Goal: Find specific page/section: Find specific page/section

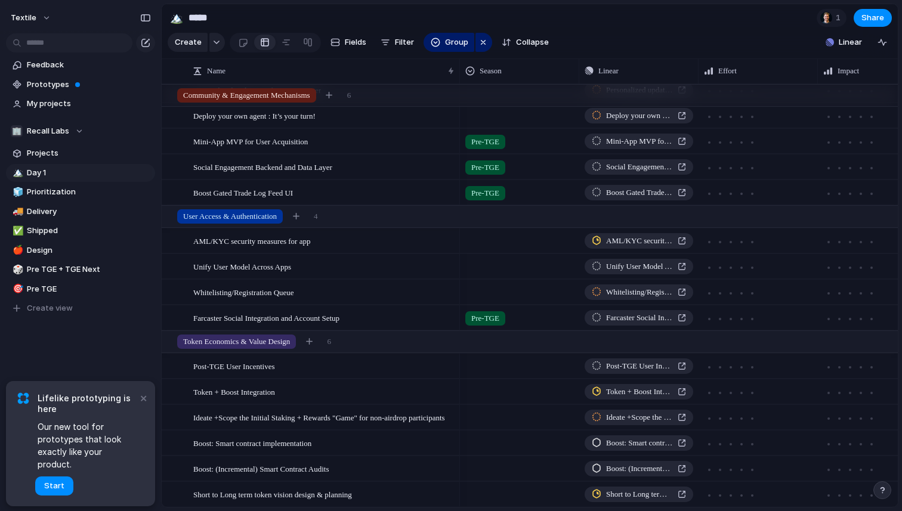
click at [488, 248] on div at bounding box center [520, 239] width 118 height 20
click at [471, 292] on div at bounding box center [473, 290] width 21 height 21
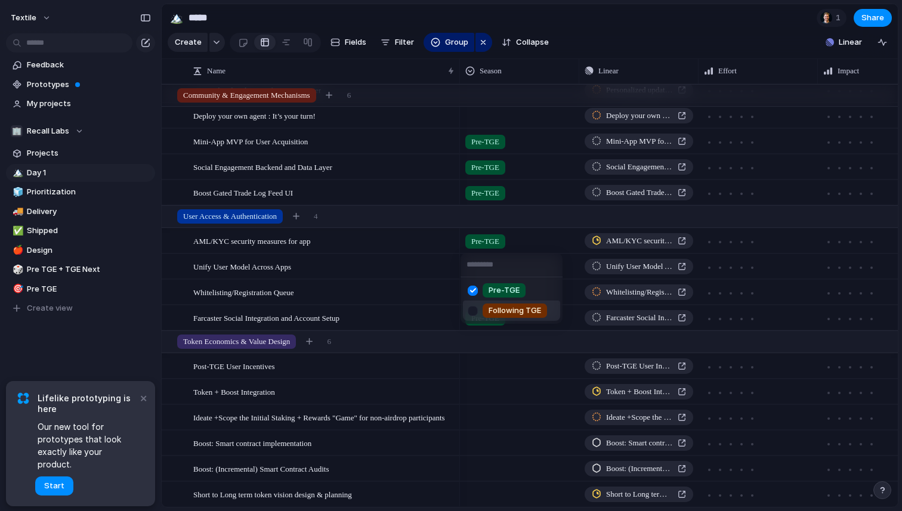
click at [494, 377] on div "Pre-TGE Following TGE" at bounding box center [451, 255] width 902 height 511
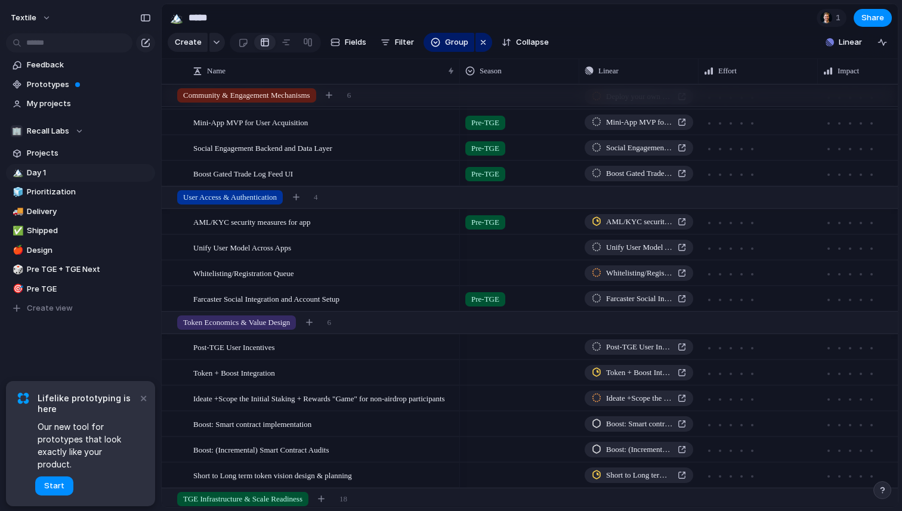
click at [483, 303] on span "Pre-TGE" at bounding box center [485, 300] width 28 height 12
click at [470, 348] on div at bounding box center [473, 348] width 21 height 21
click at [496, 396] on div "Pre-TGE Following TGE" at bounding box center [451, 255] width 902 height 511
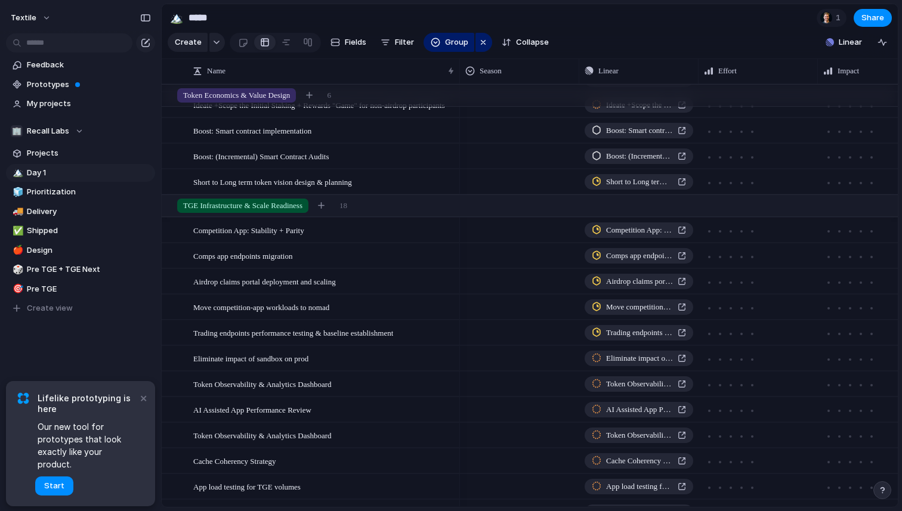
click at [492, 262] on div at bounding box center [520, 254] width 118 height 20
click at [472, 302] on div at bounding box center [473, 305] width 21 height 21
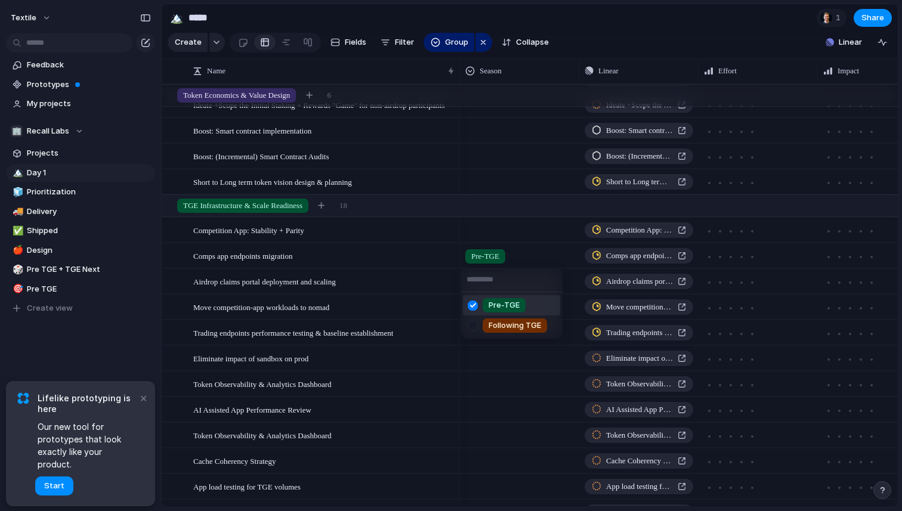
click at [495, 239] on div "Pre-TGE Following TGE" at bounding box center [451, 255] width 902 height 511
click at [487, 238] on div at bounding box center [519, 230] width 119 height 24
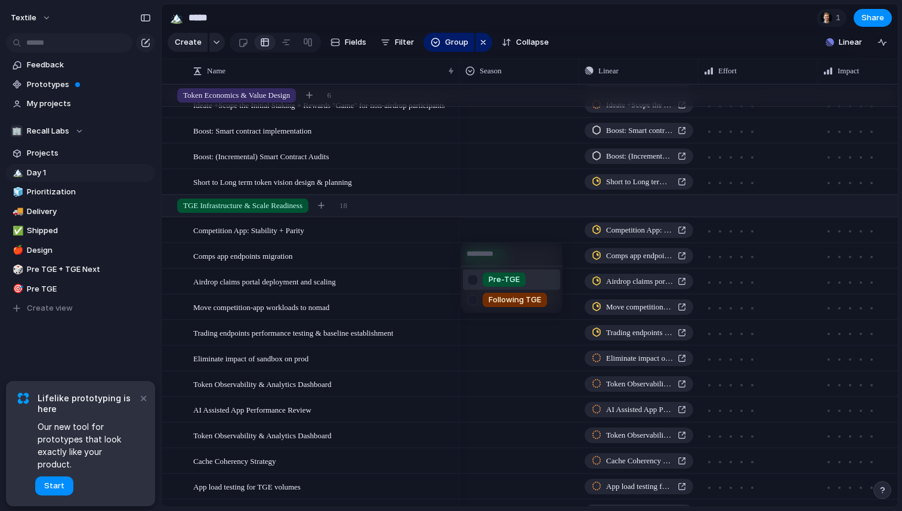
click at [473, 279] on div at bounding box center [473, 280] width 21 height 21
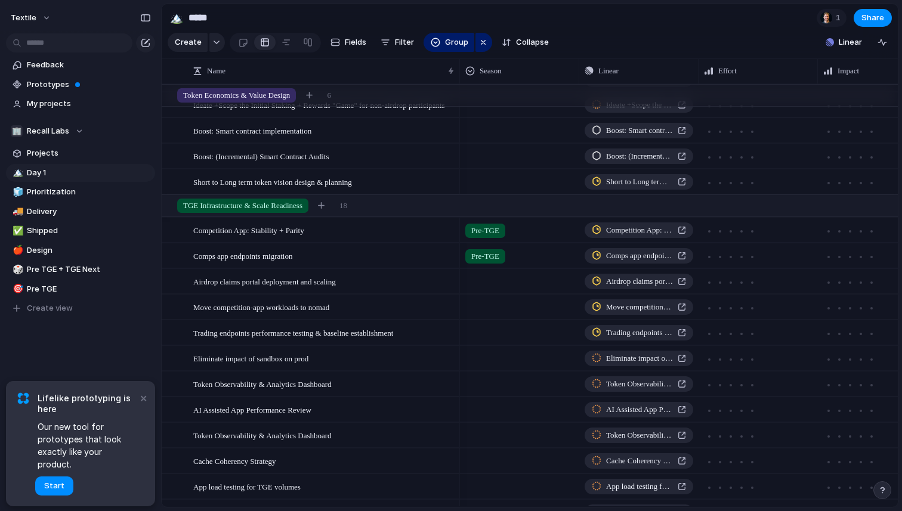
click at [488, 379] on div "Pre-TGE Following TGE" at bounding box center [451, 255] width 902 height 511
click at [491, 284] on div at bounding box center [520, 280] width 118 height 20
click at [472, 329] on div at bounding box center [473, 331] width 21 height 21
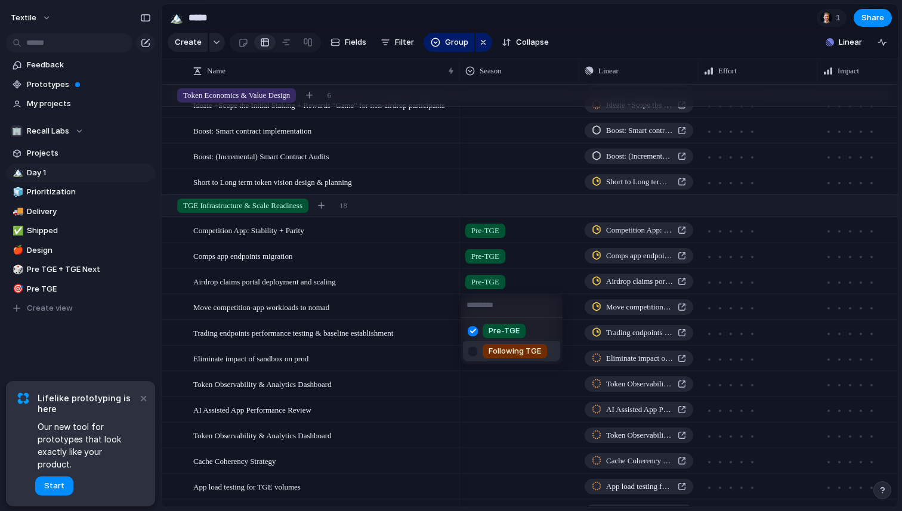
click at [525, 419] on div "Pre-TGE Following TGE" at bounding box center [451, 255] width 902 height 511
click at [486, 306] on div at bounding box center [520, 305] width 118 height 20
click at [524, 301] on div "Pre-TGE Following TGE" at bounding box center [451, 255] width 902 height 511
click at [488, 319] on div at bounding box center [519, 307] width 119 height 24
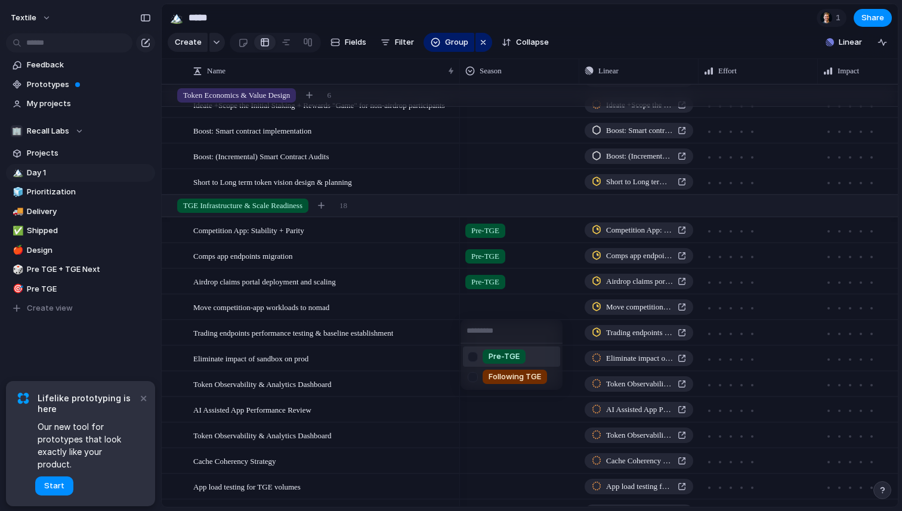
click at [477, 356] on div at bounding box center [473, 357] width 21 height 21
click at [471, 342] on div at bounding box center [519, 332] width 119 height 24
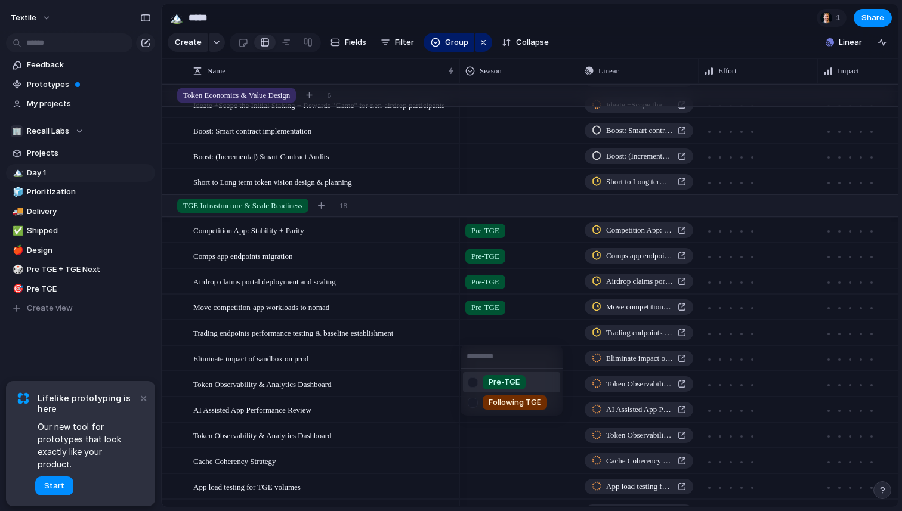
click at [474, 378] on div at bounding box center [473, 382] width 21 height 21
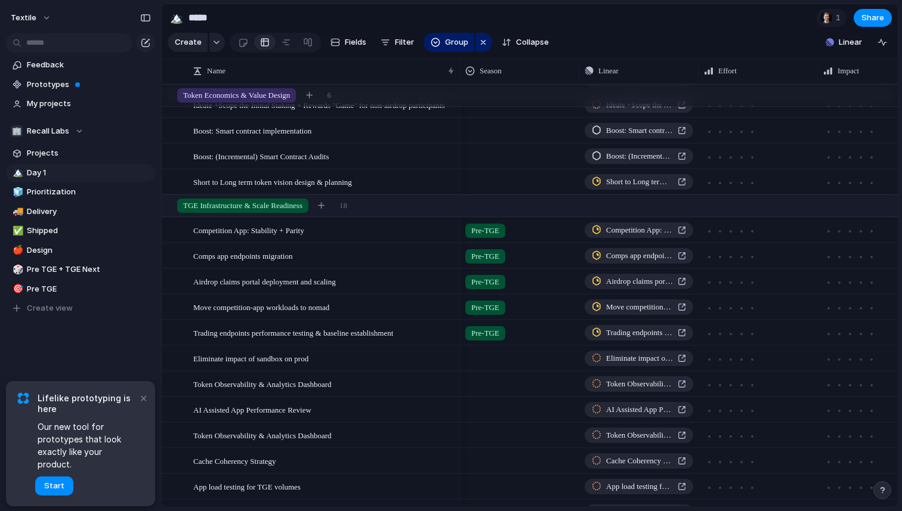
click at [523, 315] on div "Pre-TGE Following TGE" at bounding box center [451, 255] width 902 height 511
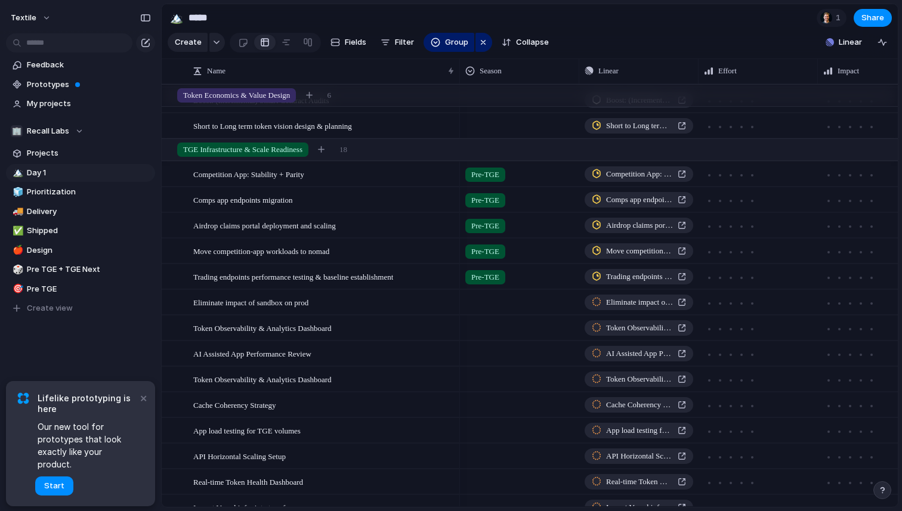
click at [473, 301] on div at bounding box center [520, 301] width 118 height 20
click at [477, 406] on div "Pre-TGE Following TGE" at bounding box center [451, 255] width 902 height 511
click at [477, 330] on div at bounding box center [520, 326] width 118 height 20
click at [476, 380] on div at bounding box center [473, 378] width 21 height 21
click at [489, 432] on div "Pre-TGE Following TGE" at bounding box center [451, 255] width 902 height 511
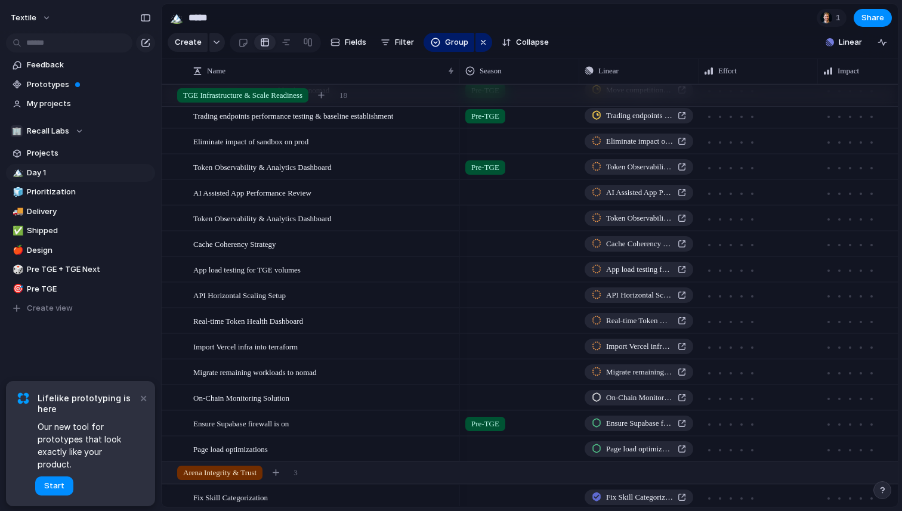
click at [496, 197] on div at bounding box center [520, 191] width 118 height 20
click at [479, 263] on div at bounding box center [473, 262] width 21 height 21
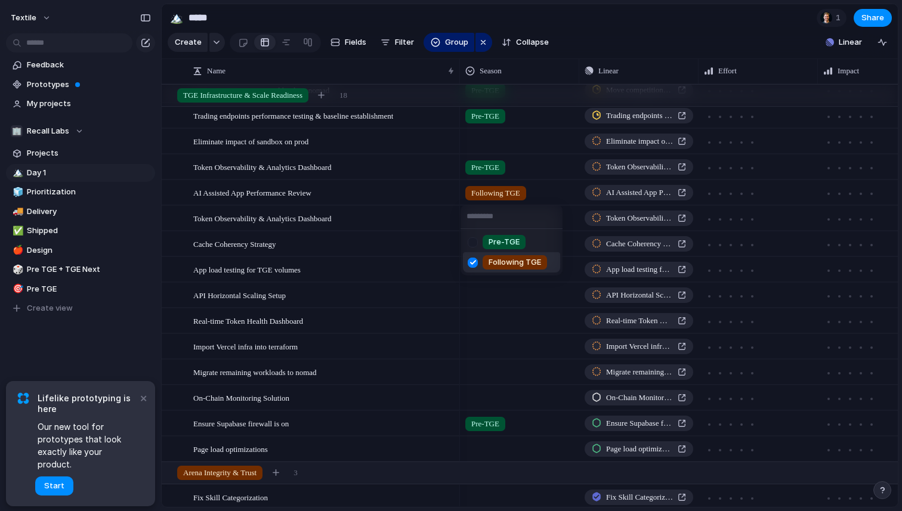
click at [497, 318] on div "Pre-TGE Following TGE" at bounding box center [451, 255] width 902 height 511
click at [492, 215] on div at bounding box center [520, 216] width 118 height 20
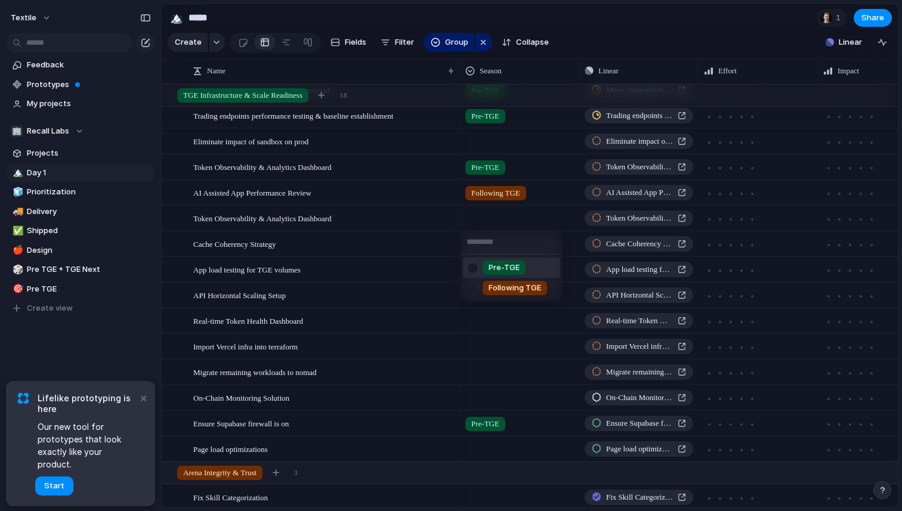
click at [482, 266] on div at bounding box center [473, 268] width 21 height 21
click at [488, 319] on div "Pre-TGE Following TGE" at bounding box center [451, 255] width 902 height 511
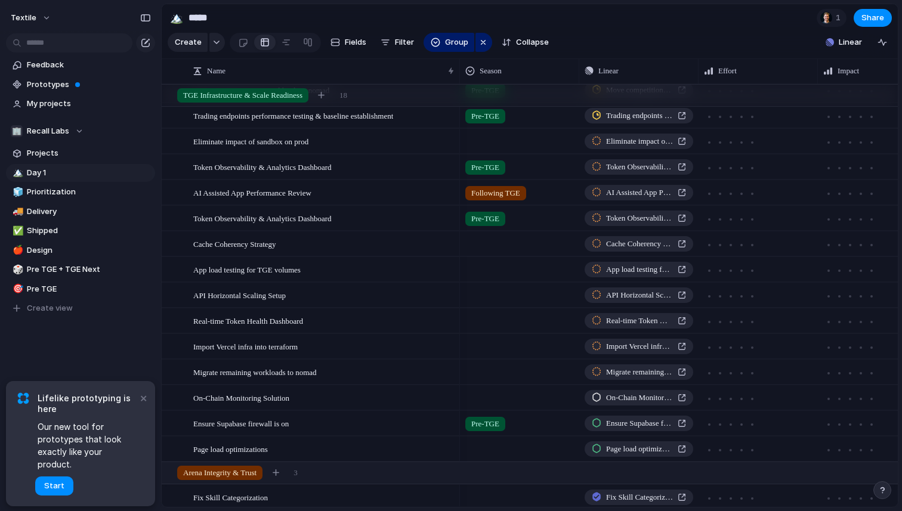
click at [487, 246] on div at bounding box center [520, 242] width 118 height 20
click at [478, 317] on div at bounding box center [473, 314] width 21 height 21
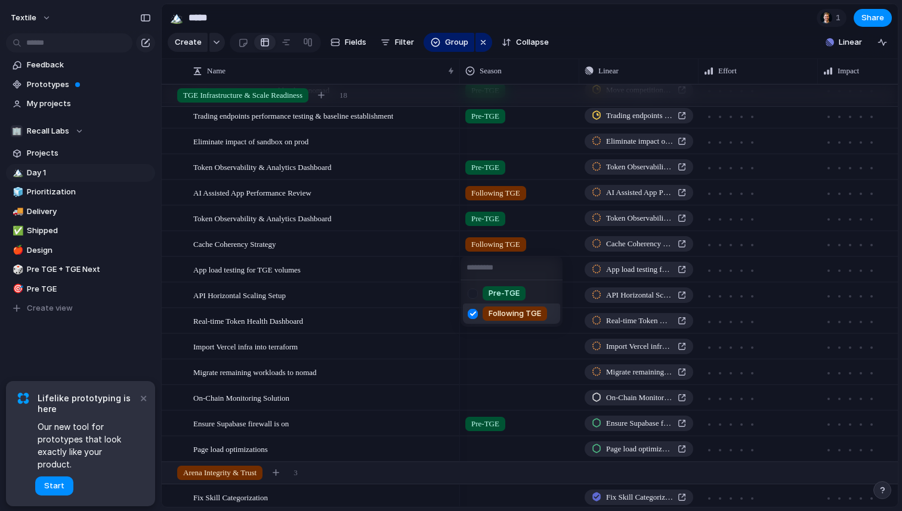
click at [503, 380] on div "Pre-TGE Following TGE" at bounding box center [451, 255] width 902 height 511
click at [494, 267] on div at bounding box center [520, 268] width 118 height 20
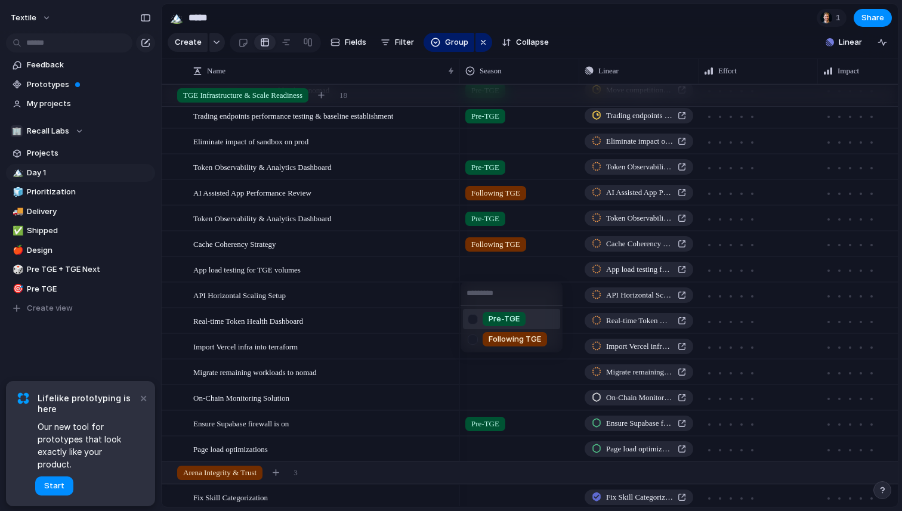
click at [474, 318] on div at bounding box center [473, 319] width 21 height 21
click at [481, 387] on div "Pre-TGE Following TGE" at bounding box center [451, 255] width 902 height 511
click at [480, 293] on div at bounding box center [520, 293] width 118 height 20
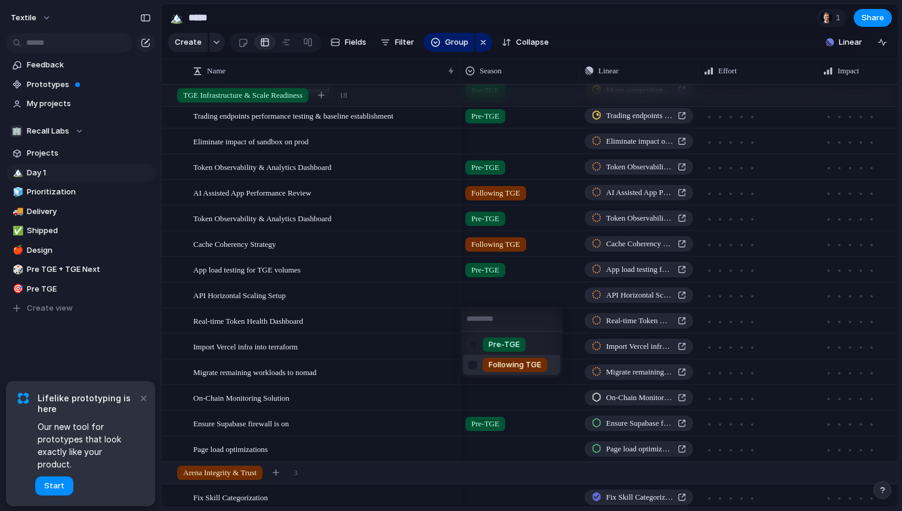
click at [474, 366] on div at bounding box center [473, 365] width 21 height 21
click at [476, 402] on div "Pre-TGE Following TGE" at bounding box center [451, 255] width 902 height 511
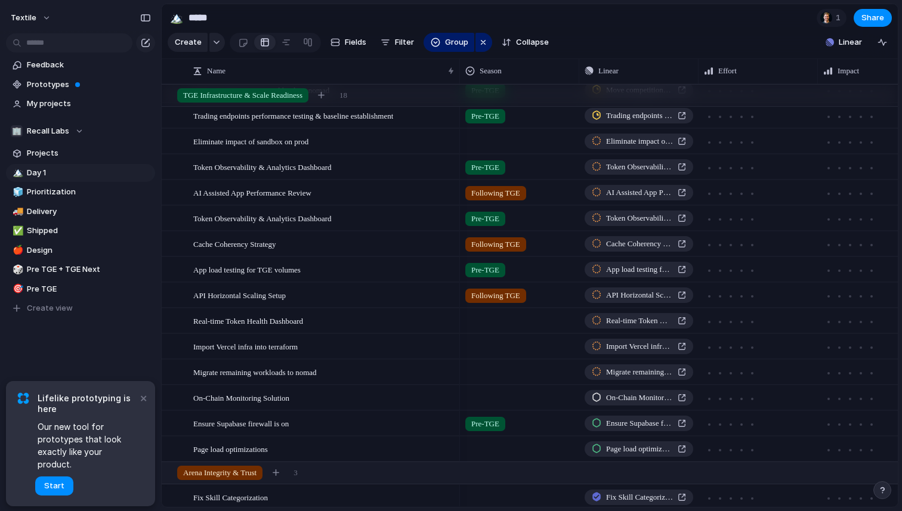
click at [485, 328] on div at bounding box center [519, 321] width 119 height 24
click at [471, 371] on div at bounding box center [473, 370] width 21 height 21
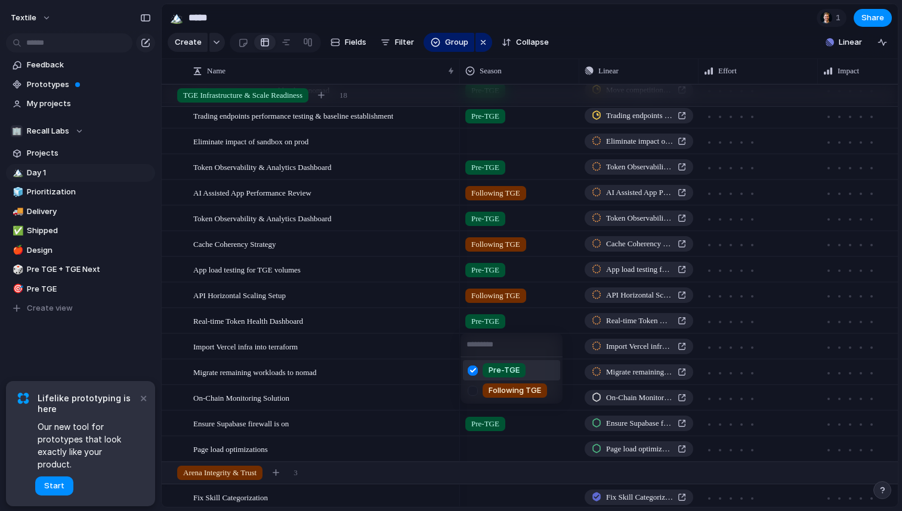
click at [450, 390] on div "Pre-TGE Following TGE" at bounding box center [451, 255] width 902 height 511
click at [489, 348] on div at bounding box center [520, 345] width 118 height 20
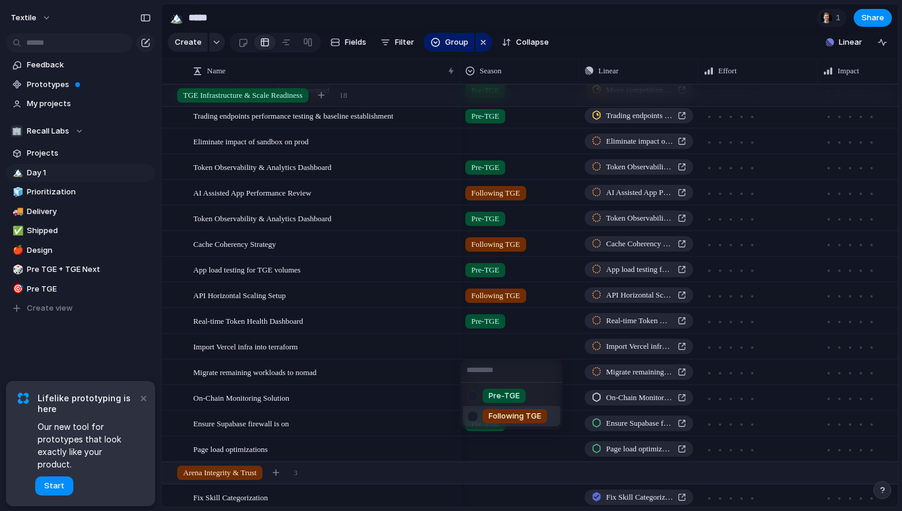
click at [479, 415] on div at bounding box center [473, 416] width 21 height 21
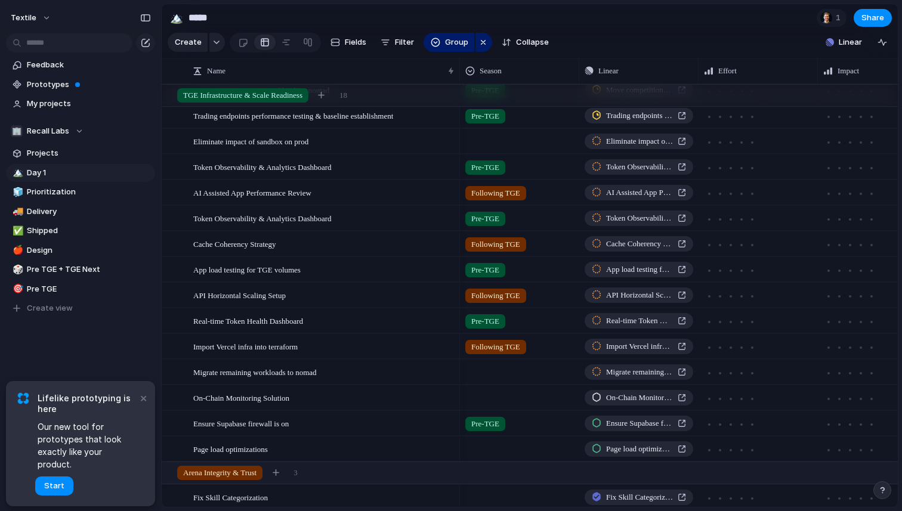
click at [429, 423] on div "Pre-TGE Following TGE" at bounding box center [451, 255] width 902 height 511
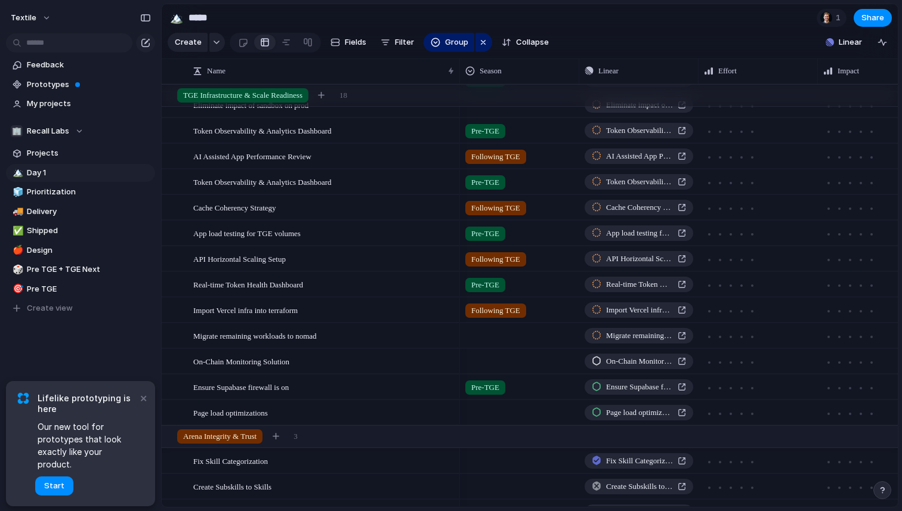
click at [477, 338] on div at bounding box center [520, 334] width 118 height 20
click at [474, 408] on div at bounding box center [473, 406] width 21 height 21
click at [461, 440] on div "Pre-TGE Following TGE" at bounding box center [451, 255] width 902 height 511
click at [491, 359] on div at bounding box center [520, 360] width 118 height 20
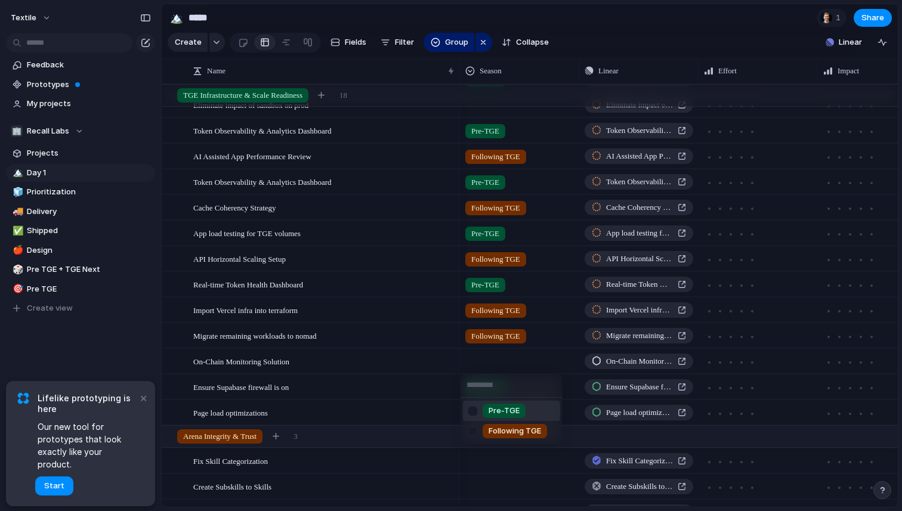
click at [474, 411] on div at bounding box center [473, 411] width 21 height 21
click at [424, 409] on div "Pre-TGE Following TGE" at bounding box center [451, 255] width 902 height 511
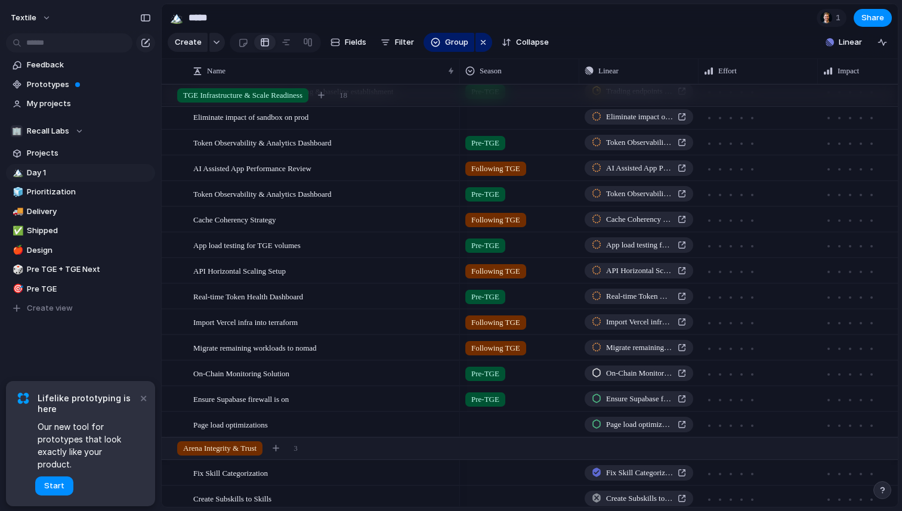
click at [487, 423] on div at bounding box center [520, 423] width 118 height 20
click at [473, 473] on div at bounding box center [473, 474] width 21 height 21
click at [417, 415] on div "Pre-TGE Following TGE" at bounding box center [451, 255] width 902 height 511
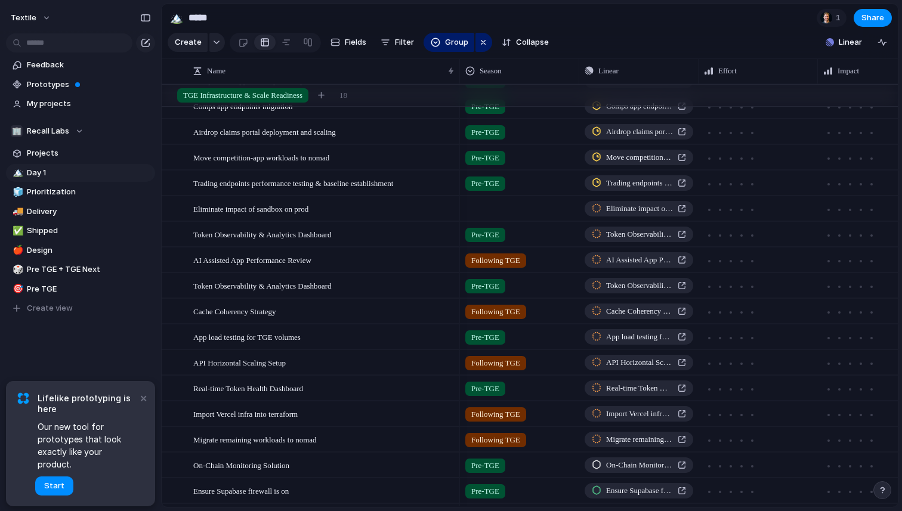
scroll to position [1275, 0]
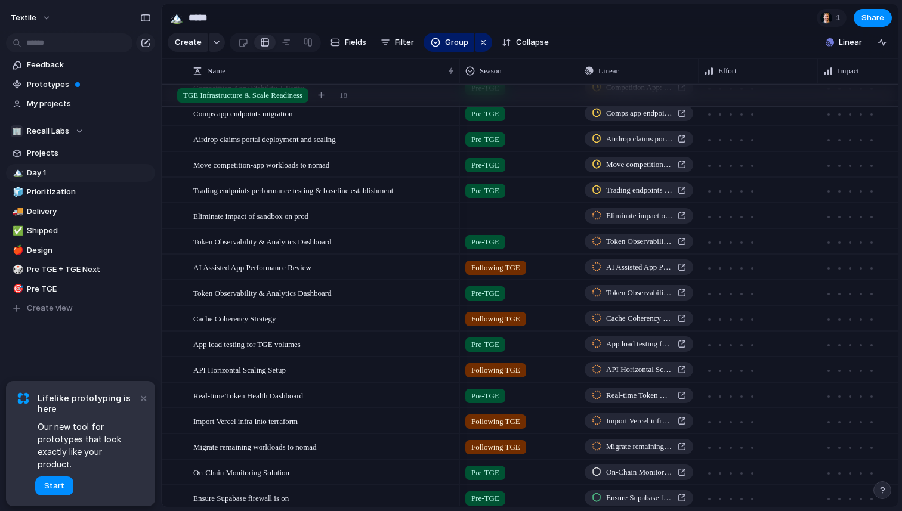
click at [480, 220] on div at bounding box center [520, 214] width 118 height 20
click at [474, 289] on div at bounding box center [473, 286] width 21 height 21
click at [408, 287] on div "Pre-TGE Following TGE" at bounding box center [451, 255] width 902 height 511
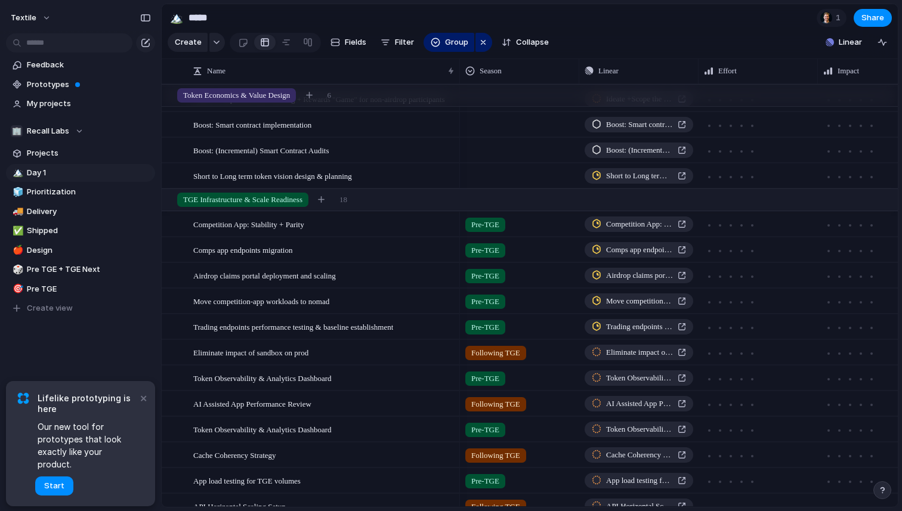
scroll to position [1258, 0]
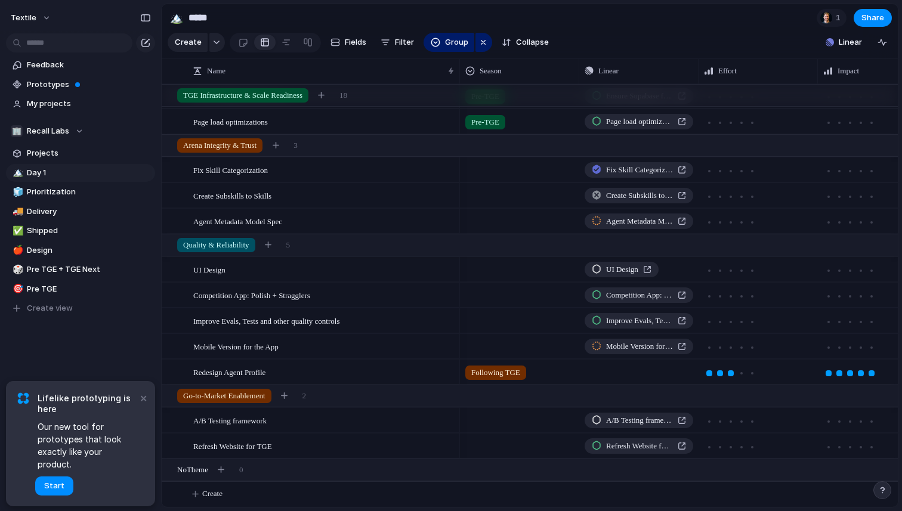
click at [488, 297] on div at bounding box center [520, 293] width 118 height 20
click at [469, 341] on div at bounding box center [473, 344] width 21 height 21
click at [422, 341] on div "Pre-TGE Following TGE" at bounding box center [451, 255] width 902 height 511
click at [498, 326] on div at bounding box center [520, 319] width 118 height 20
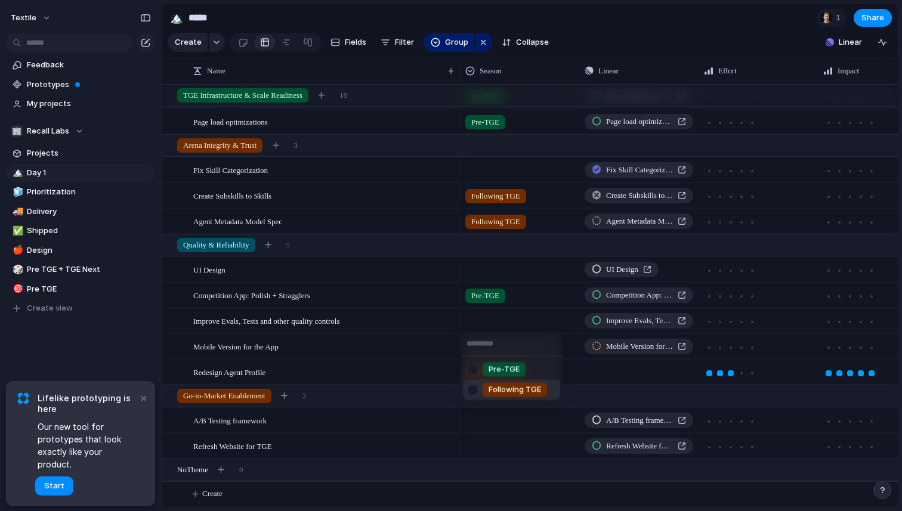
click at [494, 392] on span "Following TGE" at bounding box center [515, 390] width 53 height 12
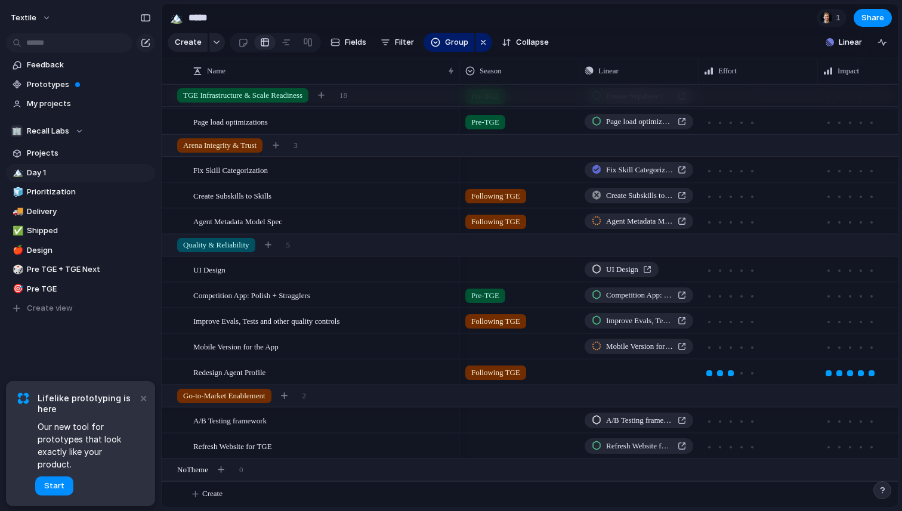
click at [479, 343] on div at bounding box center [520, 345] width 118 height 20
click at [468, 417] on div at bounding box center [473, 415] width 21 height 21
click at [442, 449] on div "Pre-TGE Following TGE" at bounding box center [451, 255] width 902 height 511
click at [494, 421] on div at bounding box center [520, 419] width 118 height 20
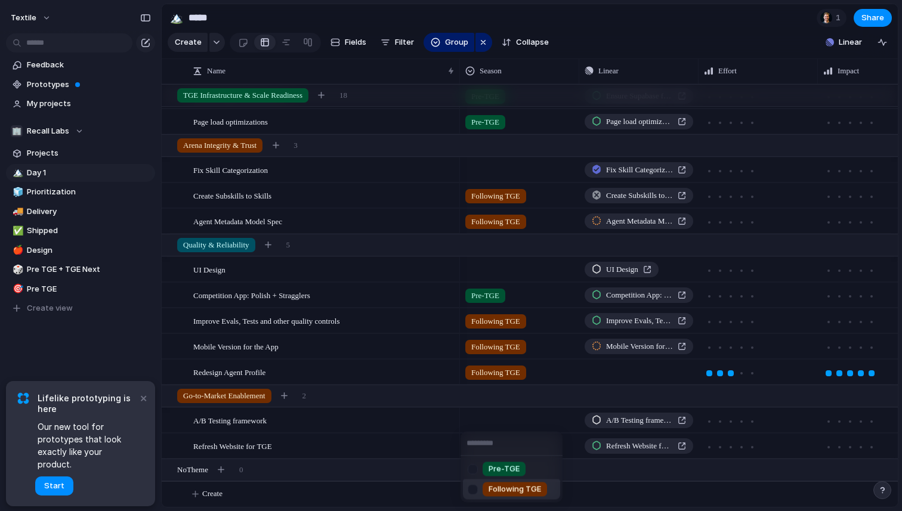
click at [482, 489] on div at bounding box center [473, 489] width 21 height 21
click at [408, 452] on div "Pre-TGE Following TGE" at bounding box center [451, 255] width 902 height 511
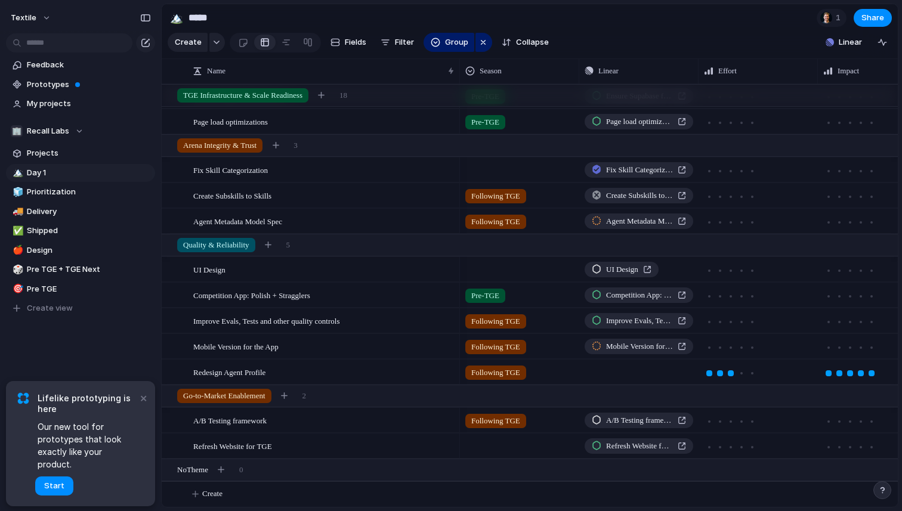
click at [493, 448] on div at bounding box center [520, 444] width 118 height 20
click at [473, 476] on div at bounding box center [473, 474] width 21 height 21
click at [408, 430] on div "Pre-TGE Following TGE" at bounding box center [451, 255] width 902 height 511
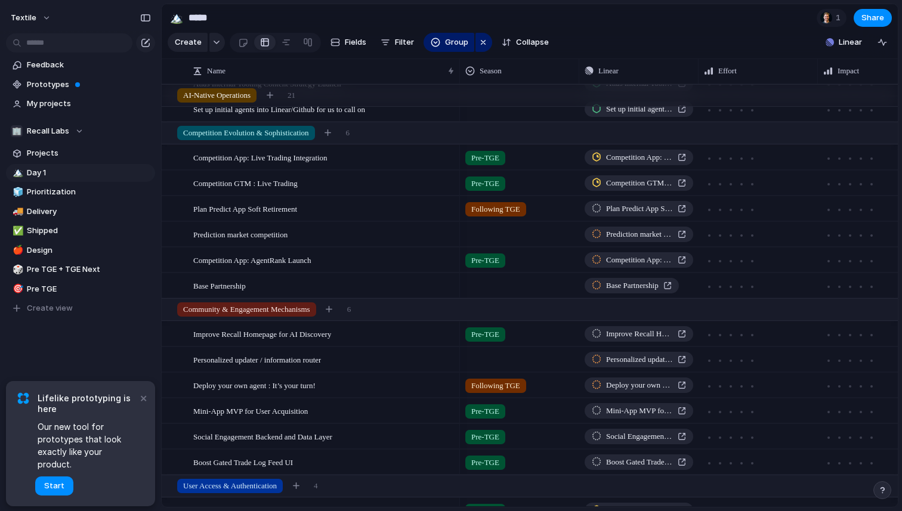
click at [489, 279] on div at bounding box center [520, 284] width 118 height 20
click at [519, 287] on div "Pre-TGE Following TGE" at bounding box center [451, 255] width 902 height 511
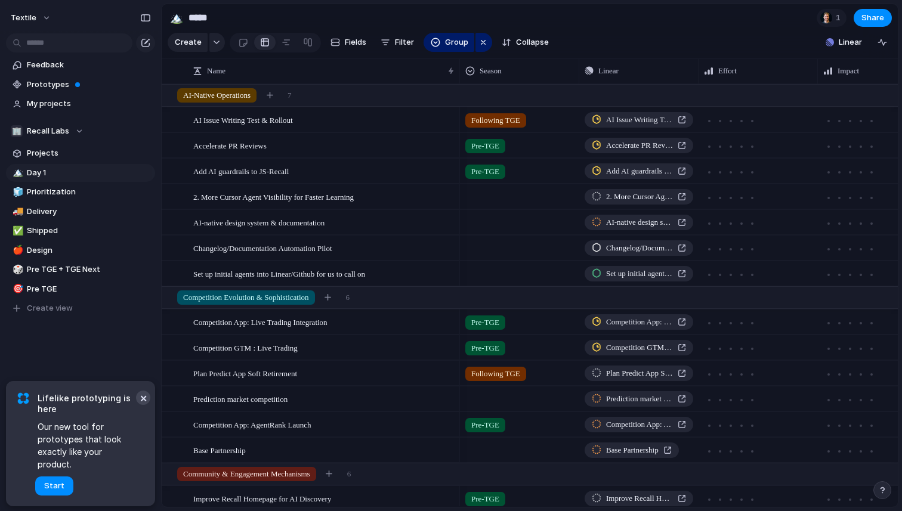
click at [142, 405] on button "×" at bounding box center [143, 398] width 14 height 14
